Goal: Transaction & Acquisition: Purchase product/service

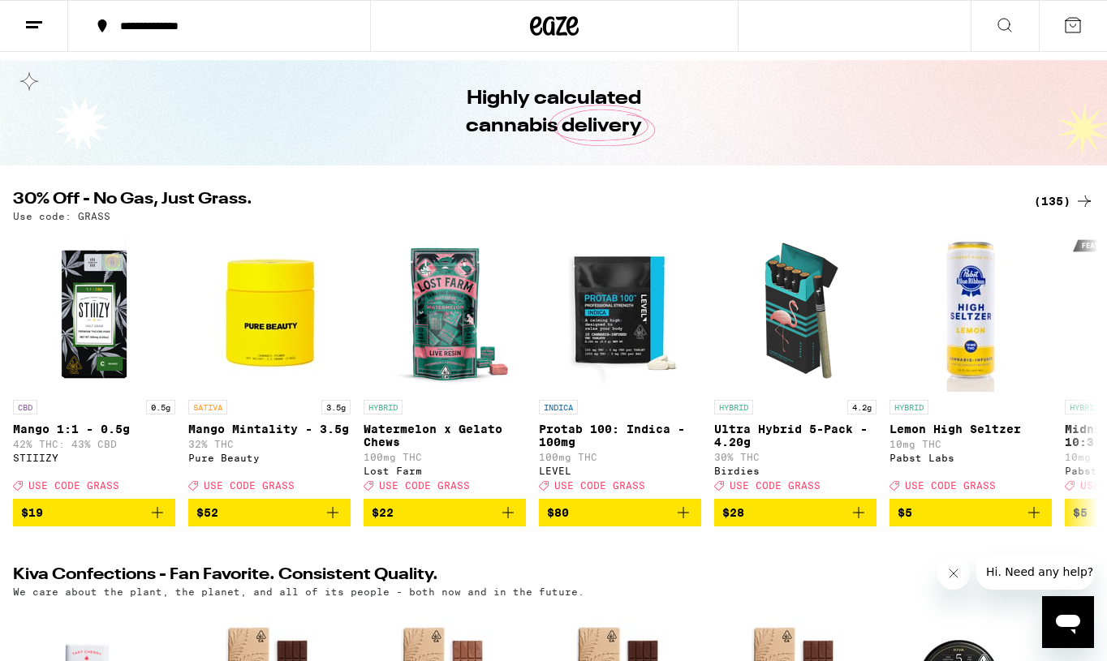
scroll to position [51, 0]
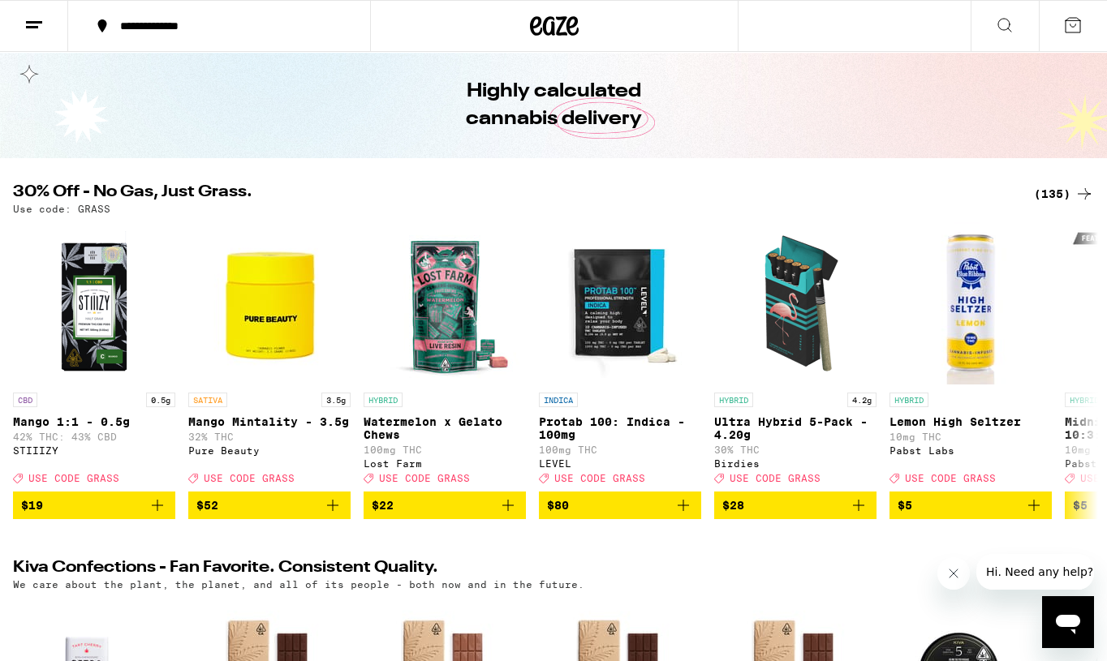
click at [1056, 187] on div "(135)" at bounding box center [1064, 193] width 60 height 19
